Goal: Find specific page/section: Find specific page/section

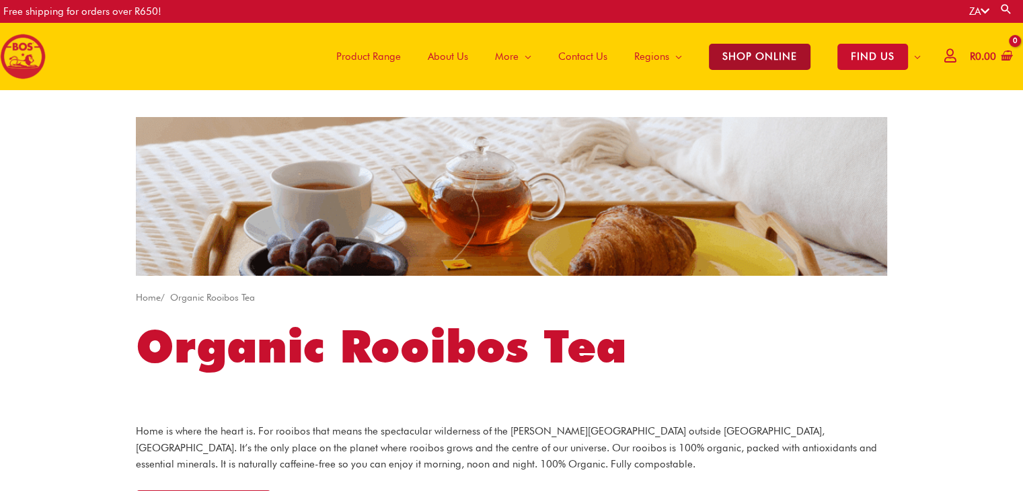
click at [740, 57] on span "SHOP ONLINE" at bounding box center [760, 57] width 102 height 26
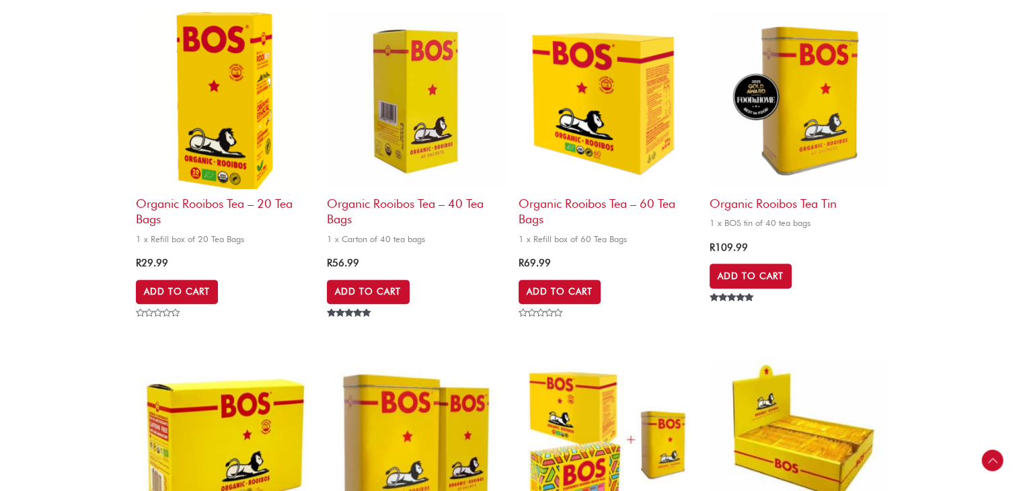
scroll to position [538, 0]
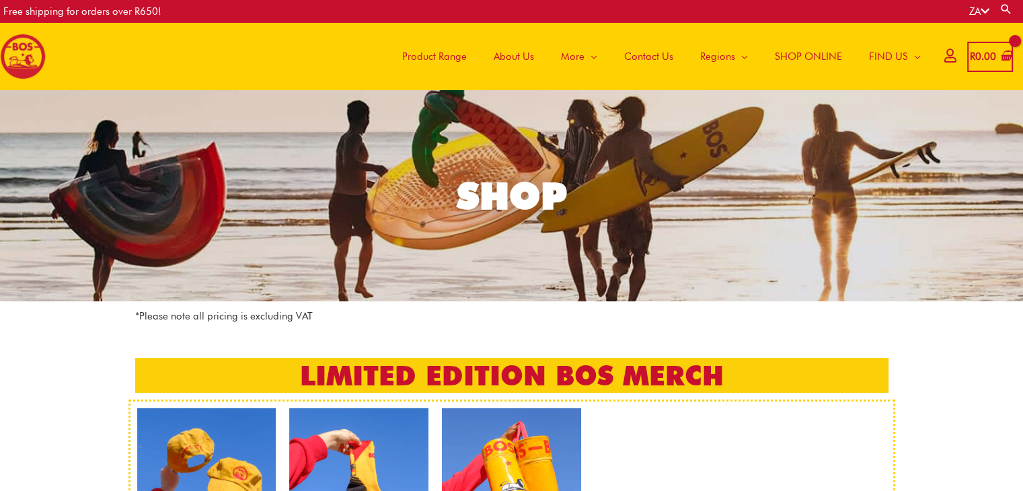
click at [514, 62] on span "About Us" at bounding box center [514, 56] width 40 height 40
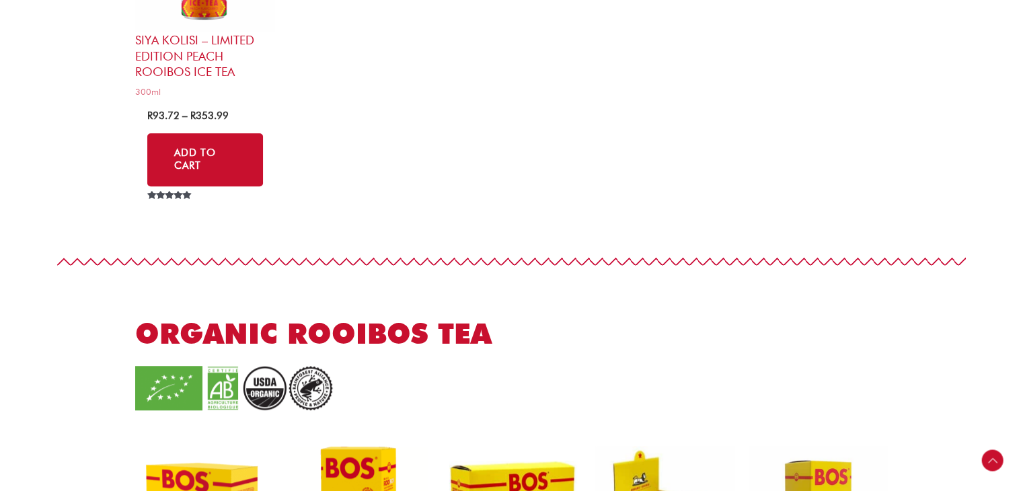
scroll to position [1413, 0]
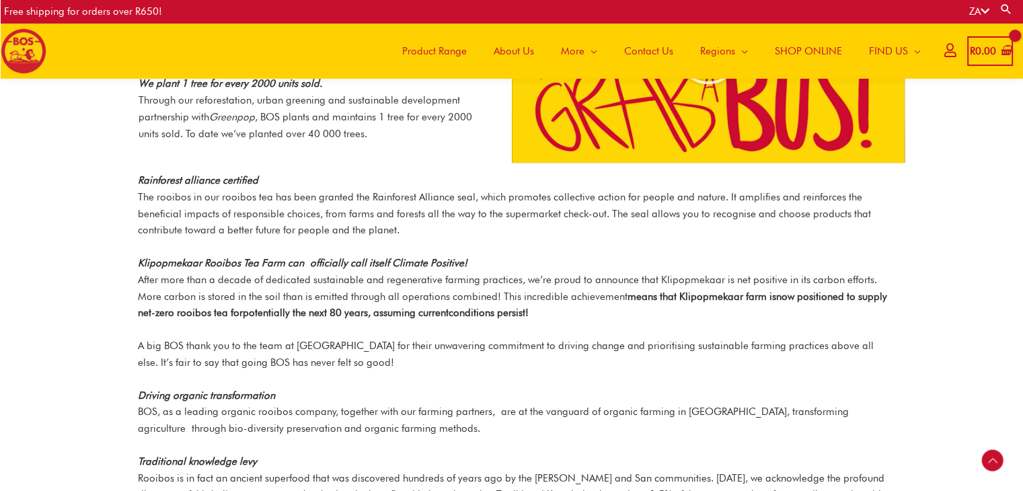
scroll to position [1951, 0]
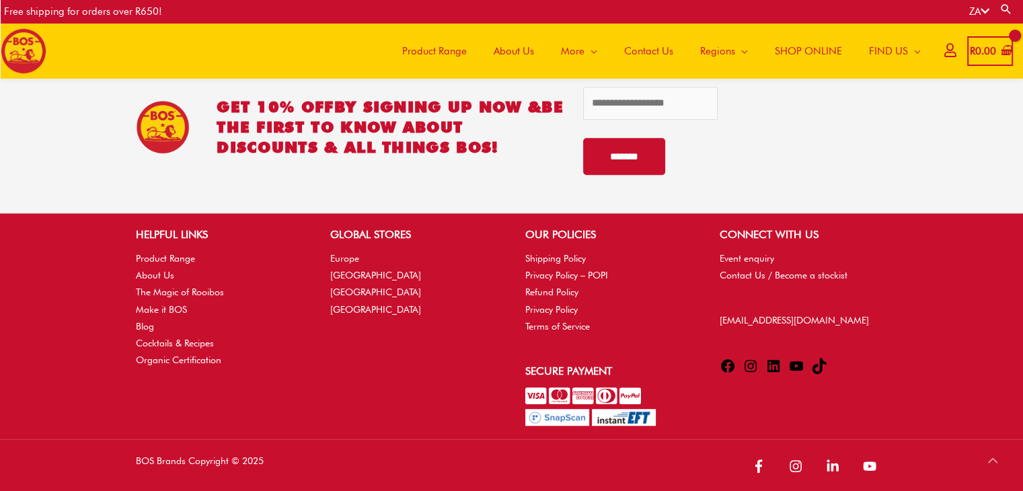
scroll to position [778, 0]
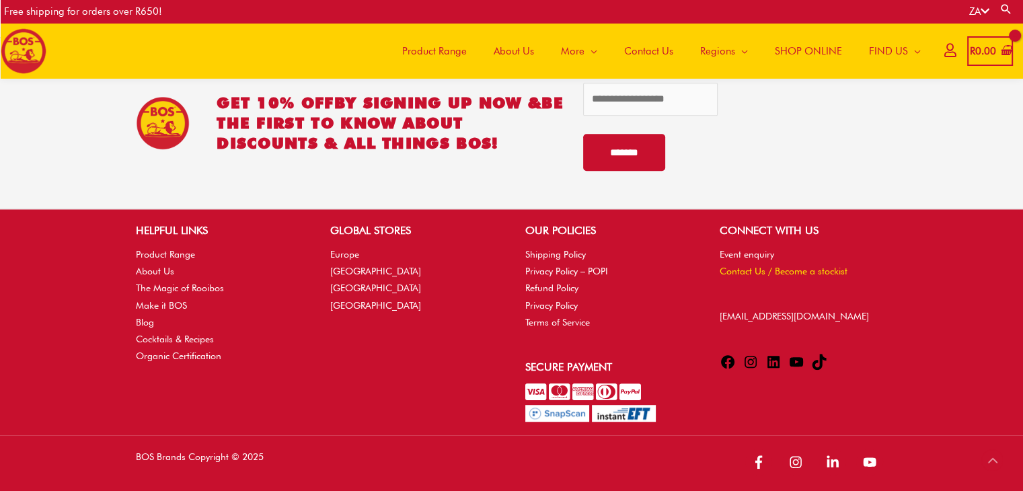
click at [739, 269] on link "Contact Us / Become a stockist" at bounding box center [784, 271] width 128 height 11
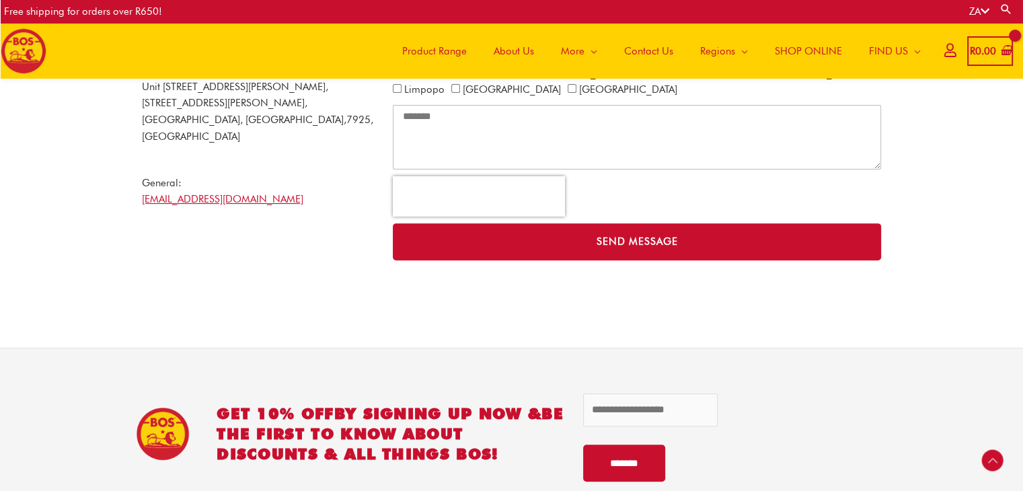
scroll to position [667, 0]
